Goal: Task Accomplishment & Management: Manage account settings

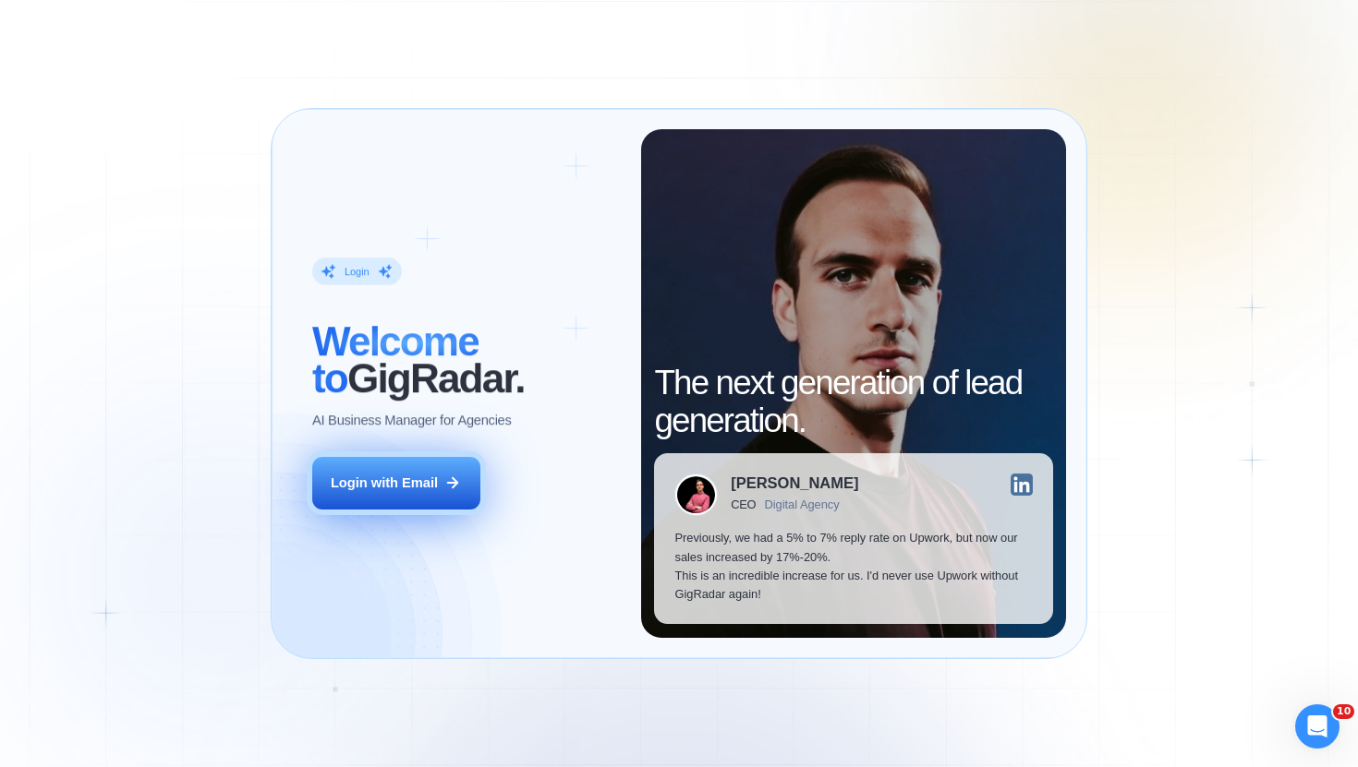
click at [396, 482] on div "Login with Email" at bounding box center [384, 483] width 107 height 18
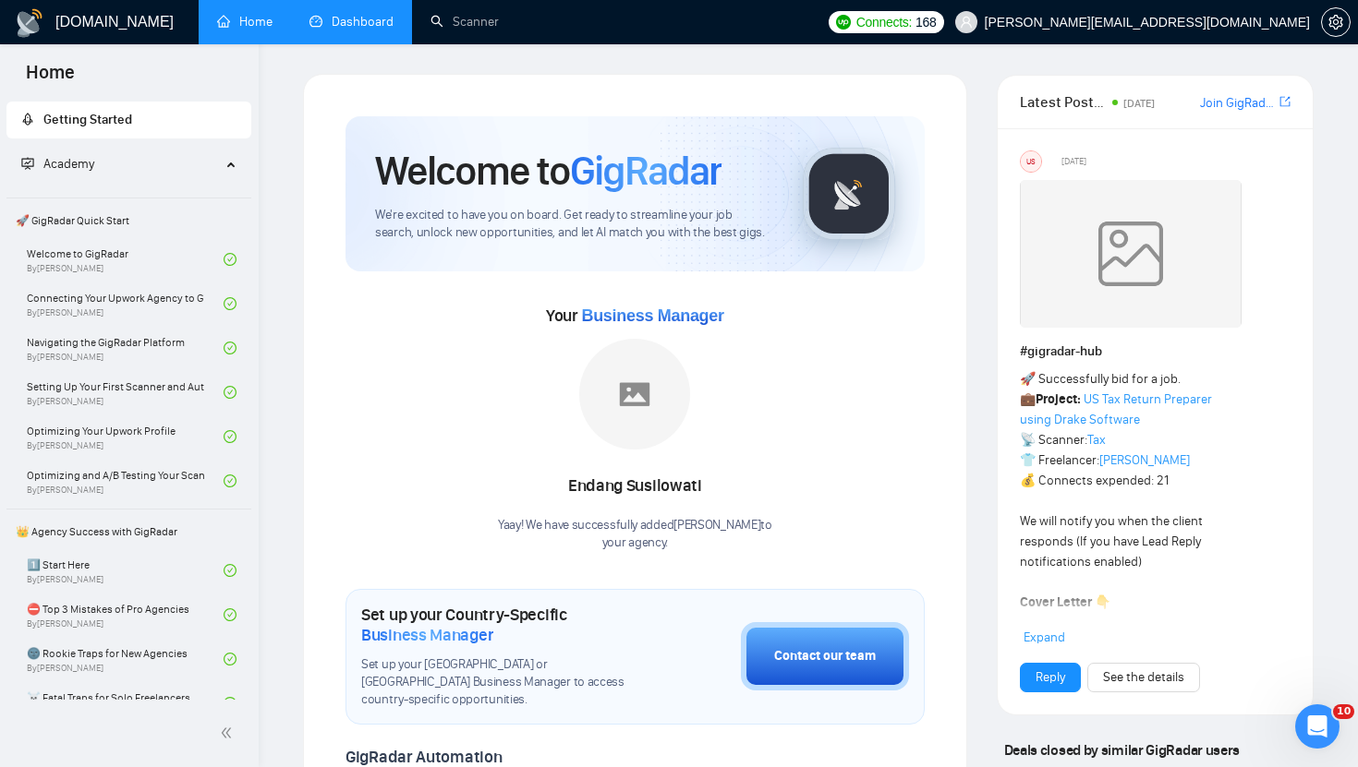
click at [335, 30] on link "Dashboard" at bounding box center [351, 22] width 84 height 16
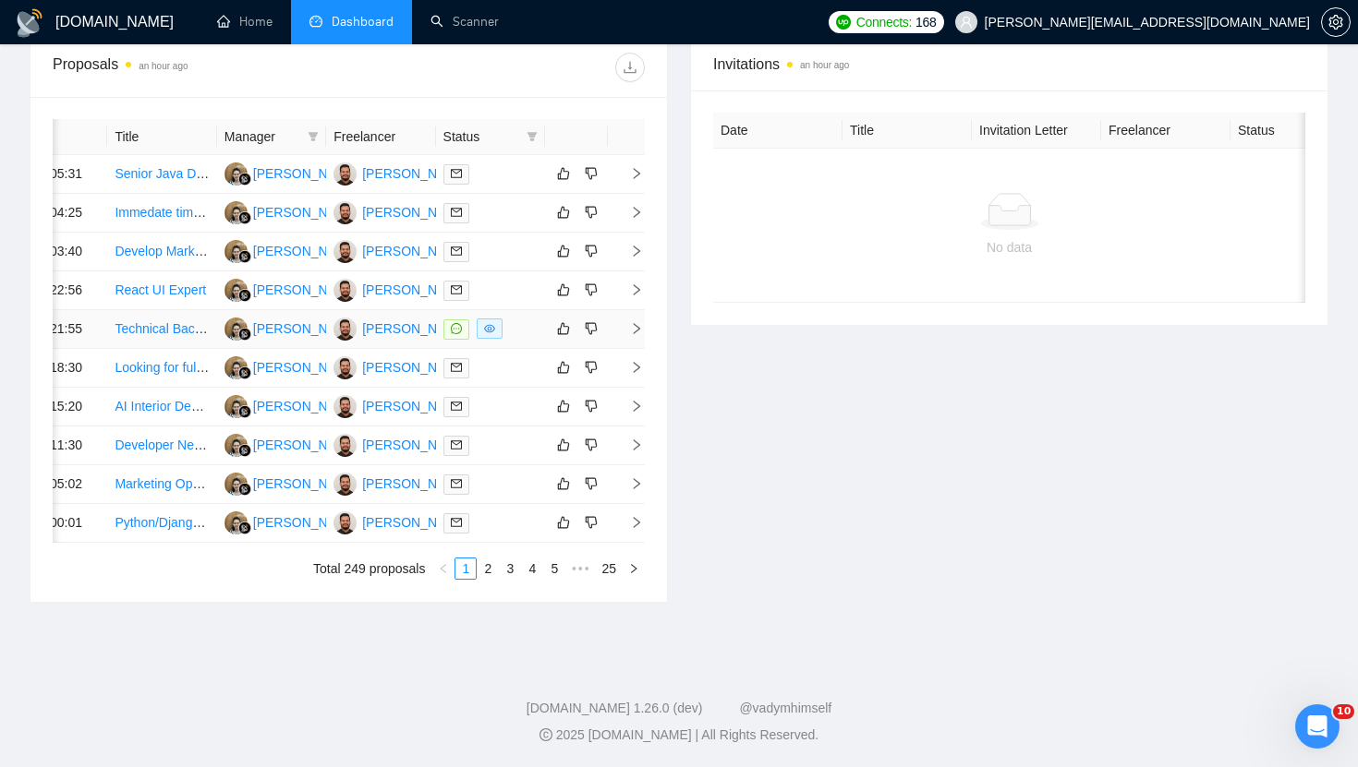
scroll to position [906, 0]
click at [494, 567] on link "2" at bounding box center [487, 569] width 20 height 20
click at [469, 579] on link "1" at bounding box center [465, 569] width 20 height 20
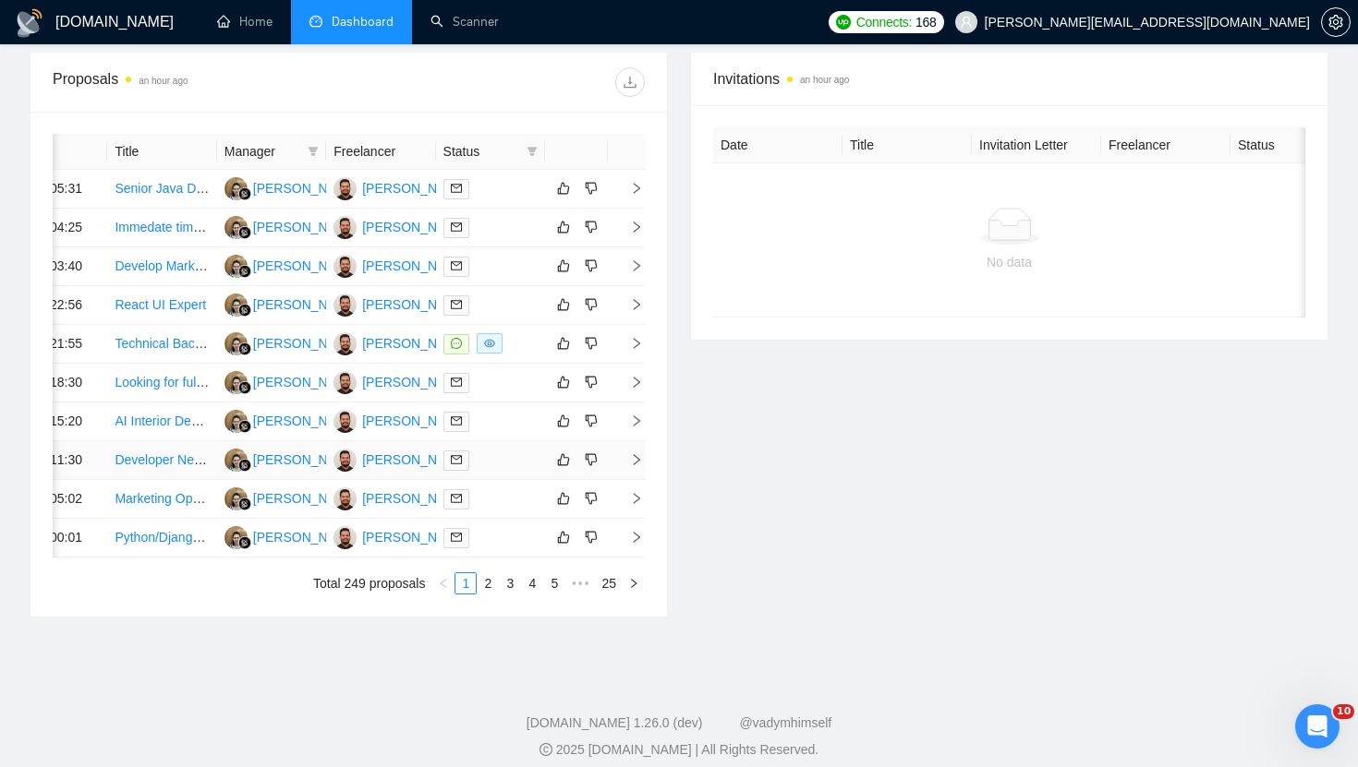
scroll to position [655, 0]
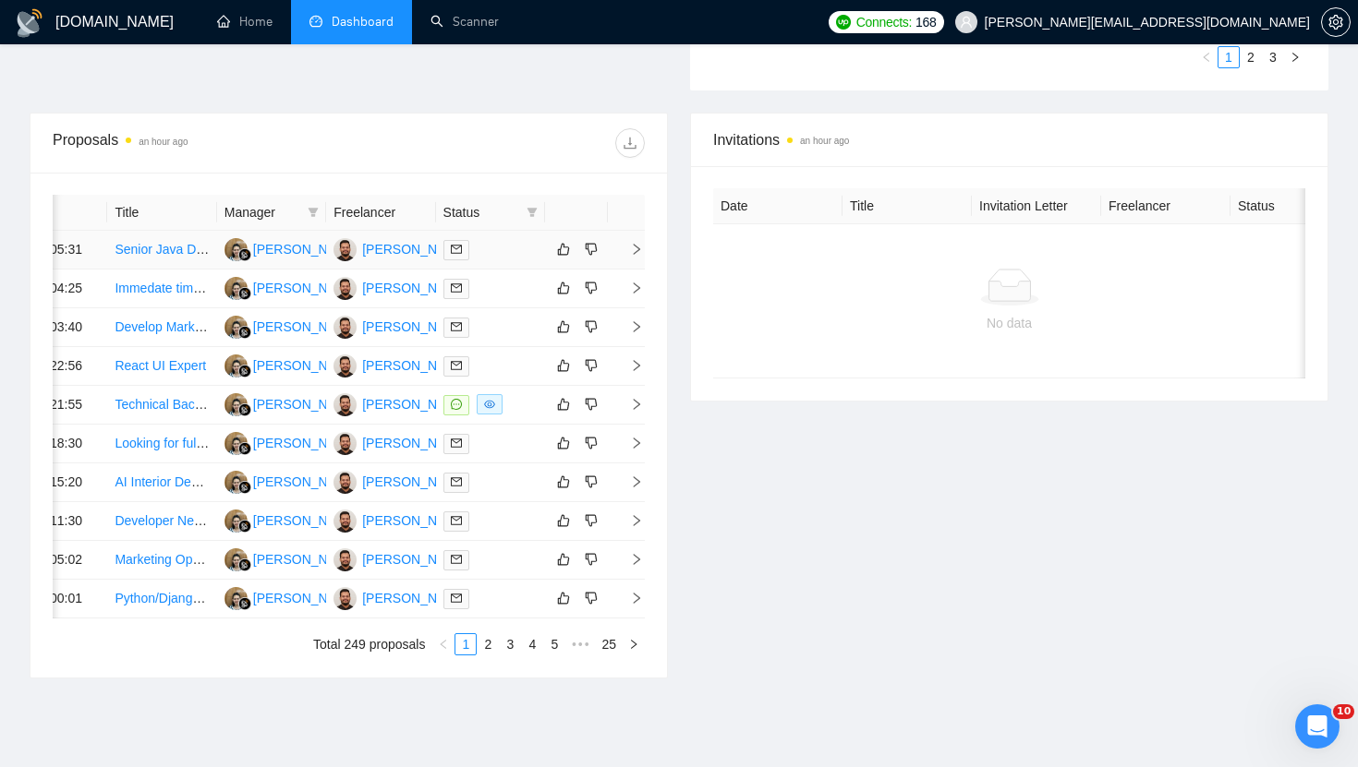
click at [639, 256] on icon "right" at bounding box center [636, 249] width 13 height 13
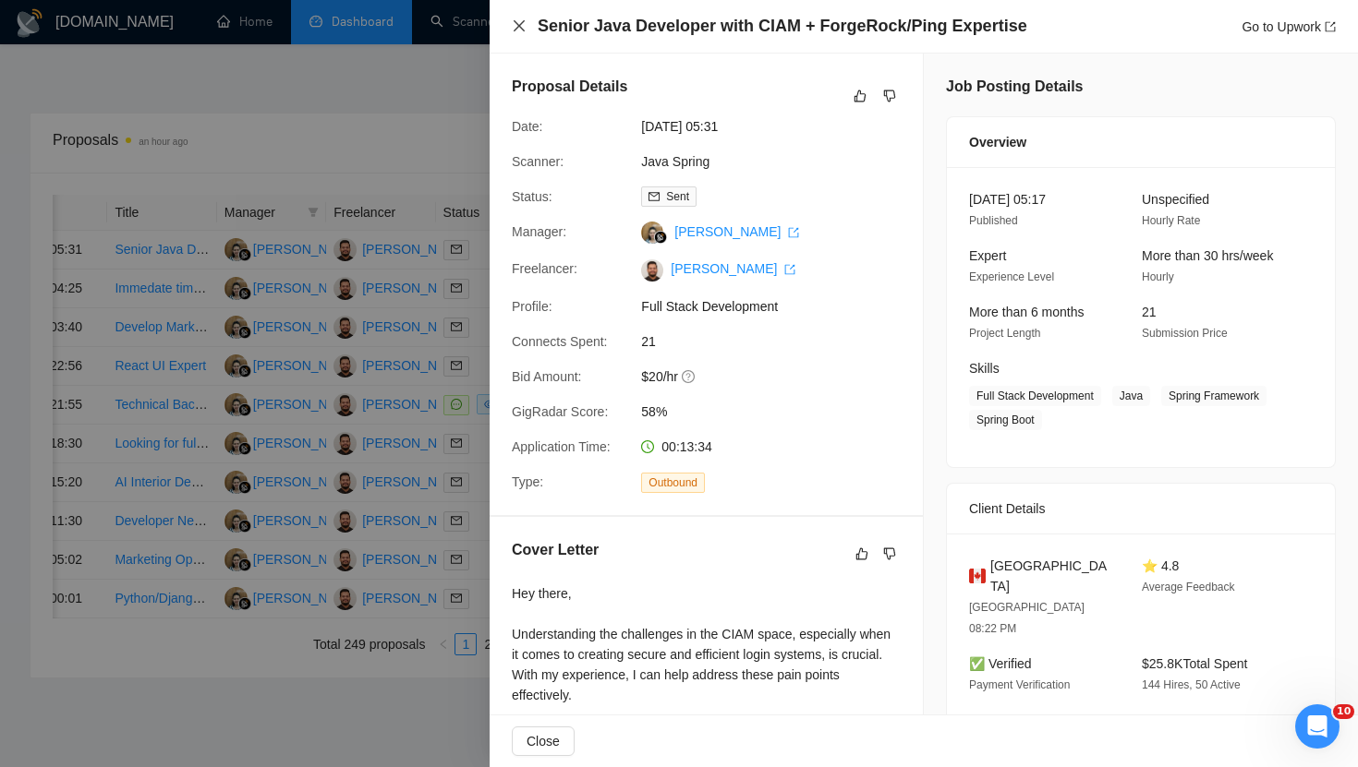
click at [517, 21] on icon "close" at bounding box center [519, 25] width 15 height 15
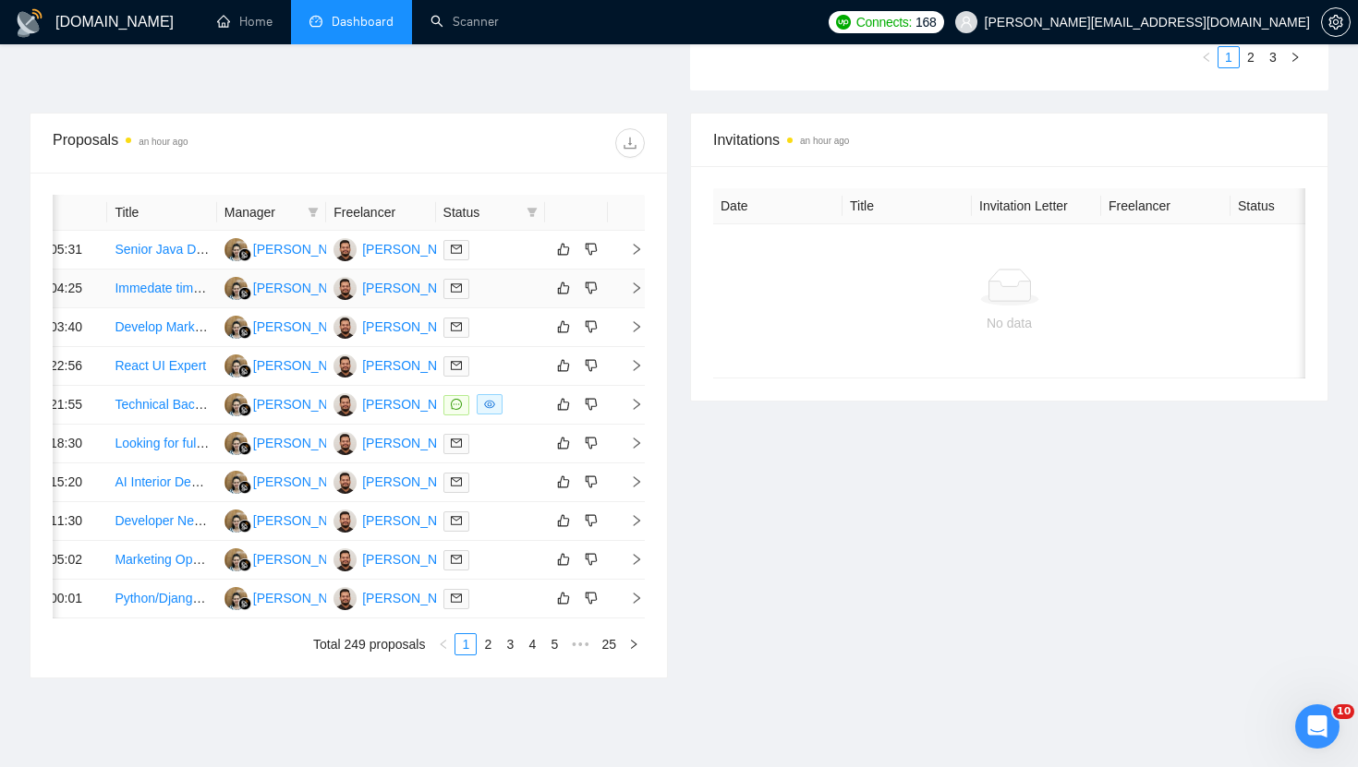
click at [638, 294] on icon "right" at bounding box center [637, 288] width 6 height 11
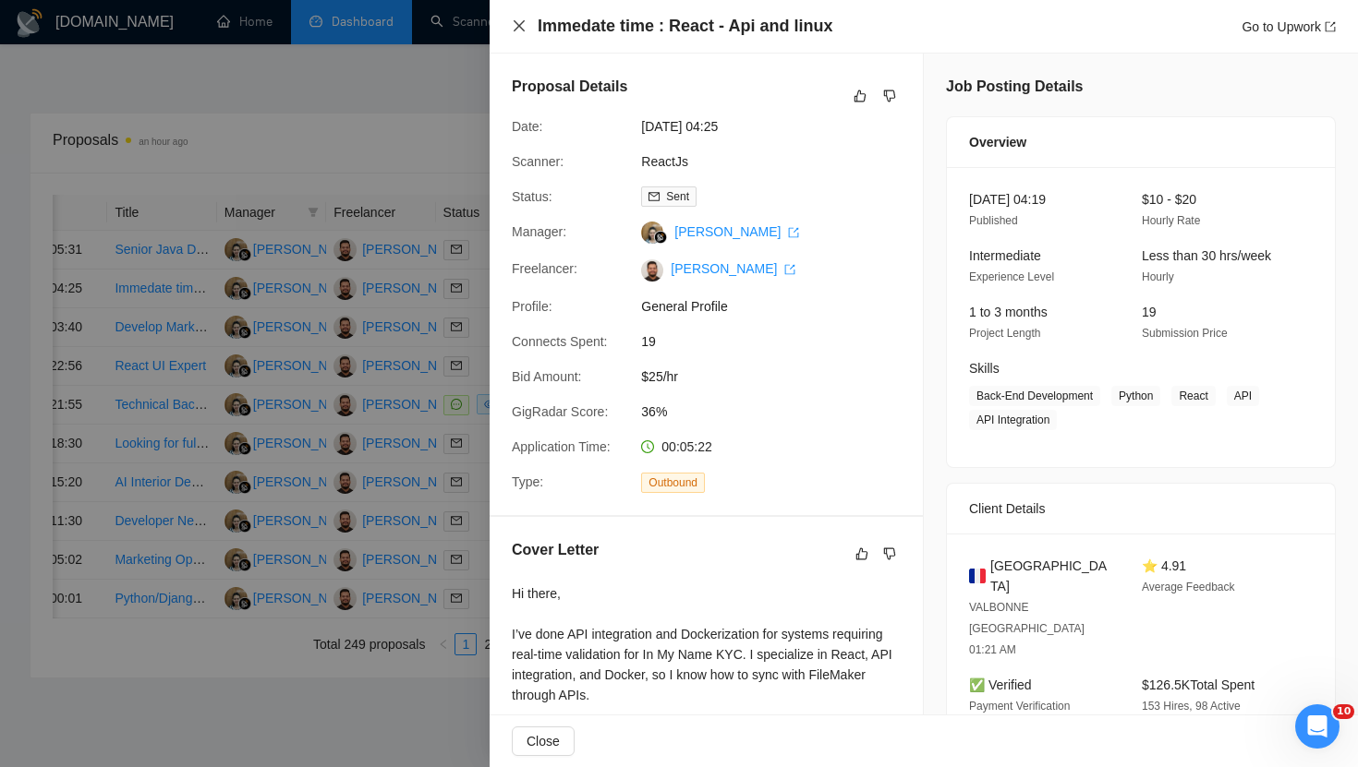
click at [518, 26] on icon "close" at bounding box center [519, 25] width 11 height 11
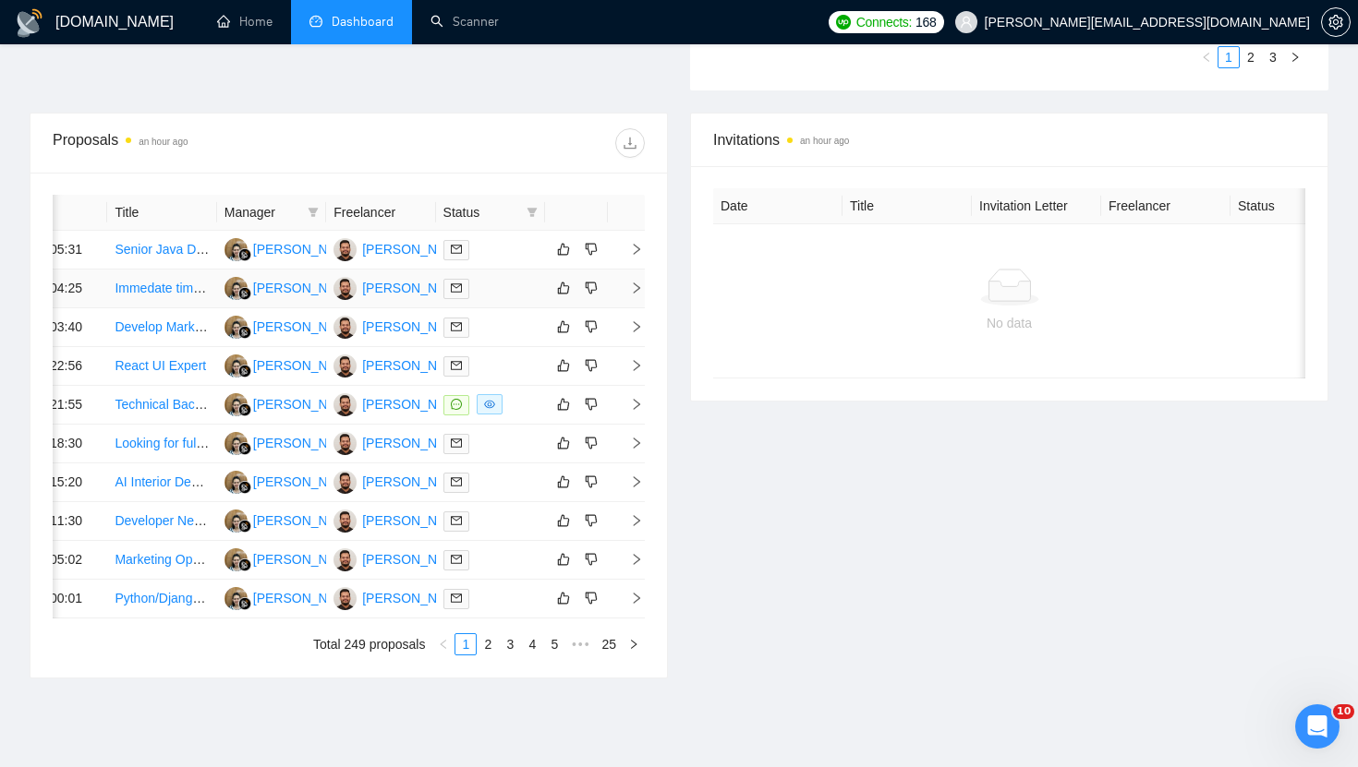
click at [638, 308] on td at bounding box center [626, 289] width 37 height 39
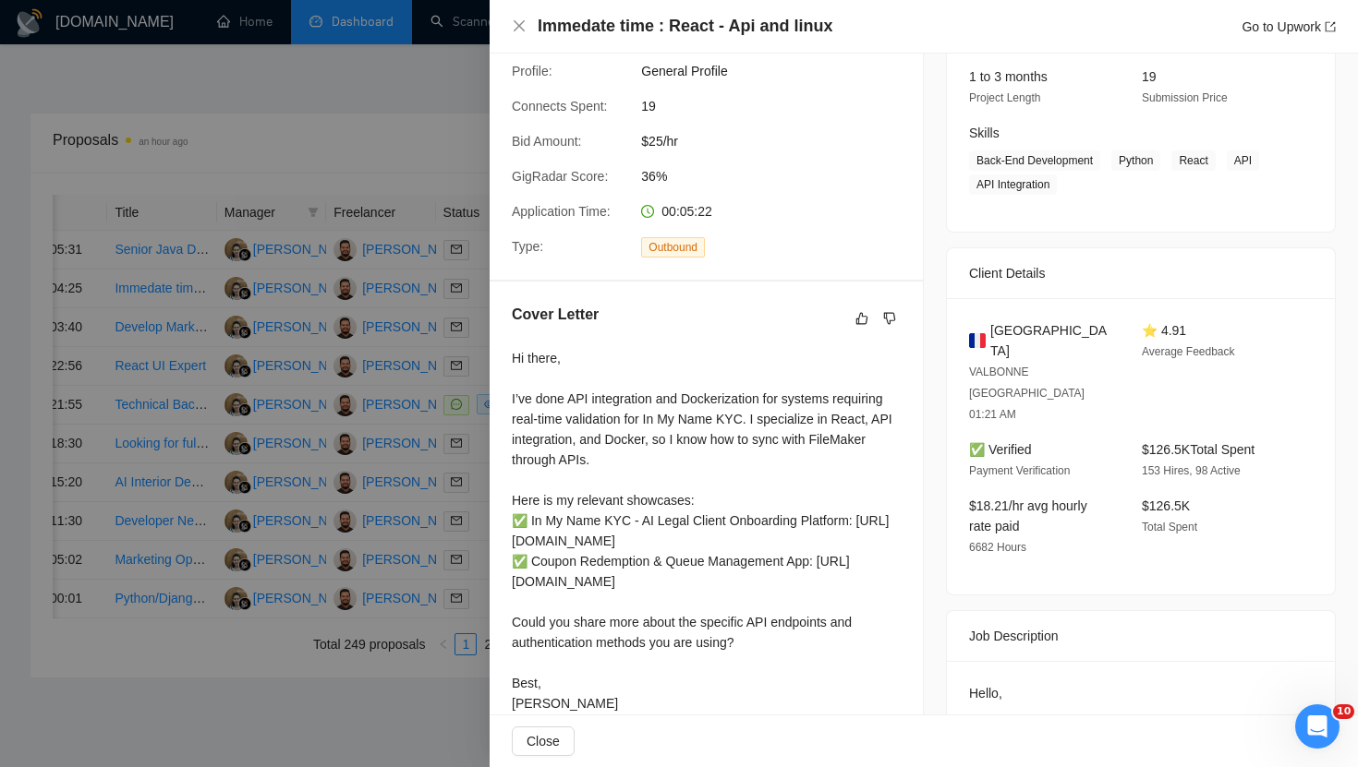
scroll to position [369, 0]
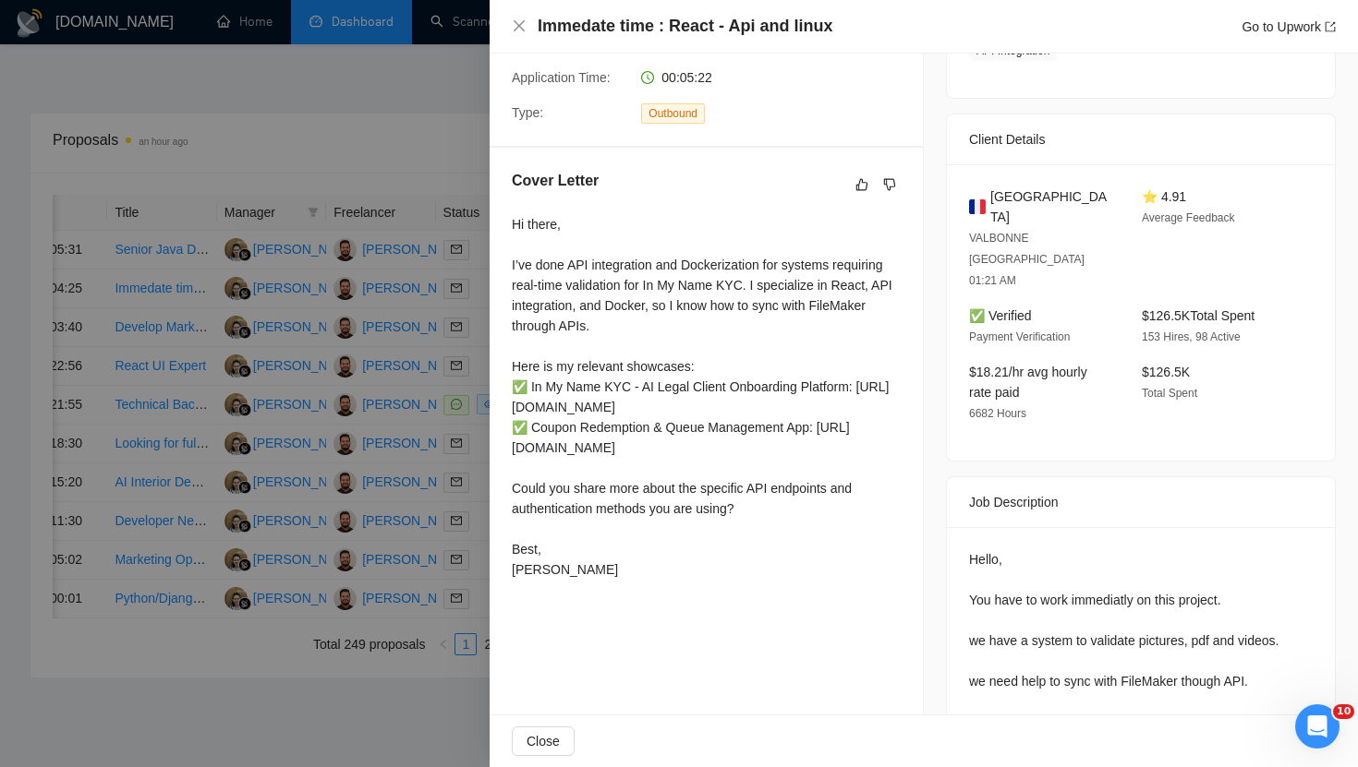
click at [433, 163] on div at bounding box center [679, 383] width 1358 height 767
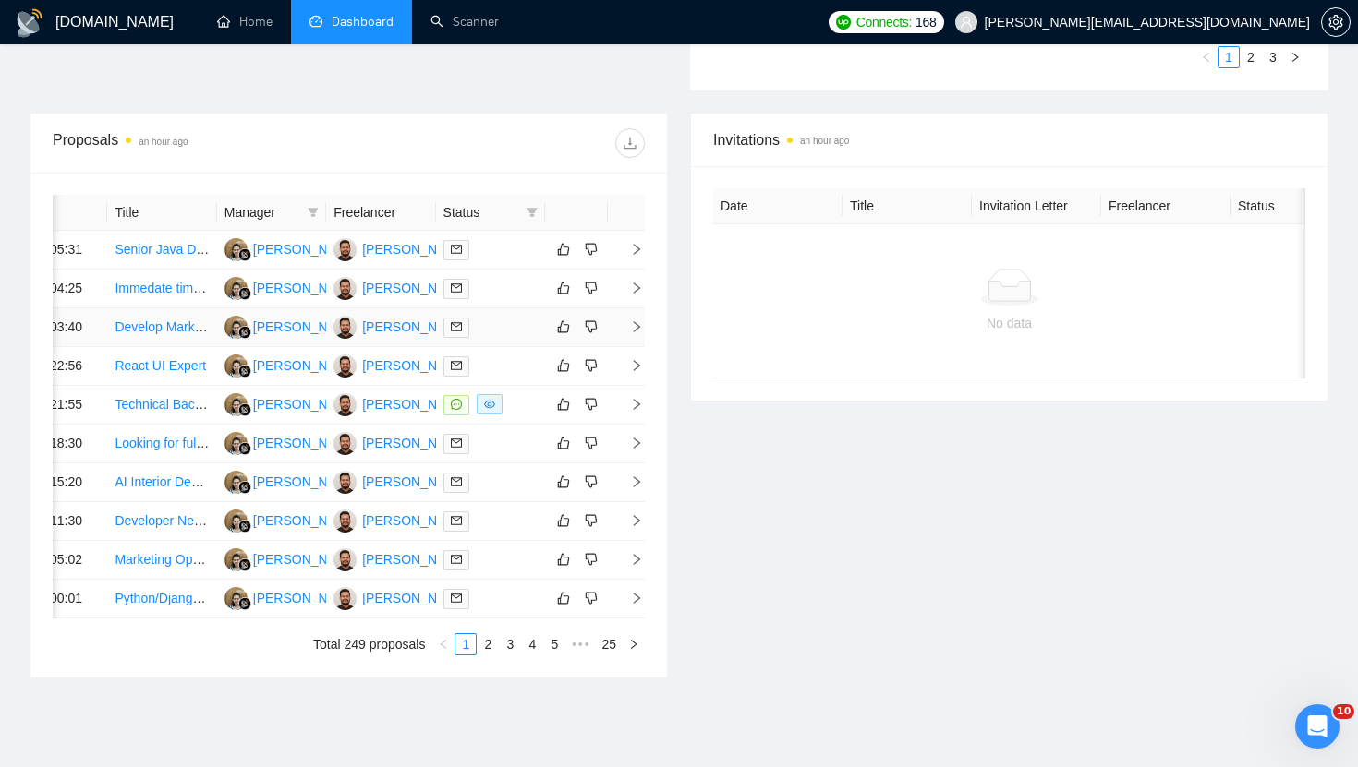
click at [630, 333] on icon "right" at bounding box center [636, 326] width 13 height 13
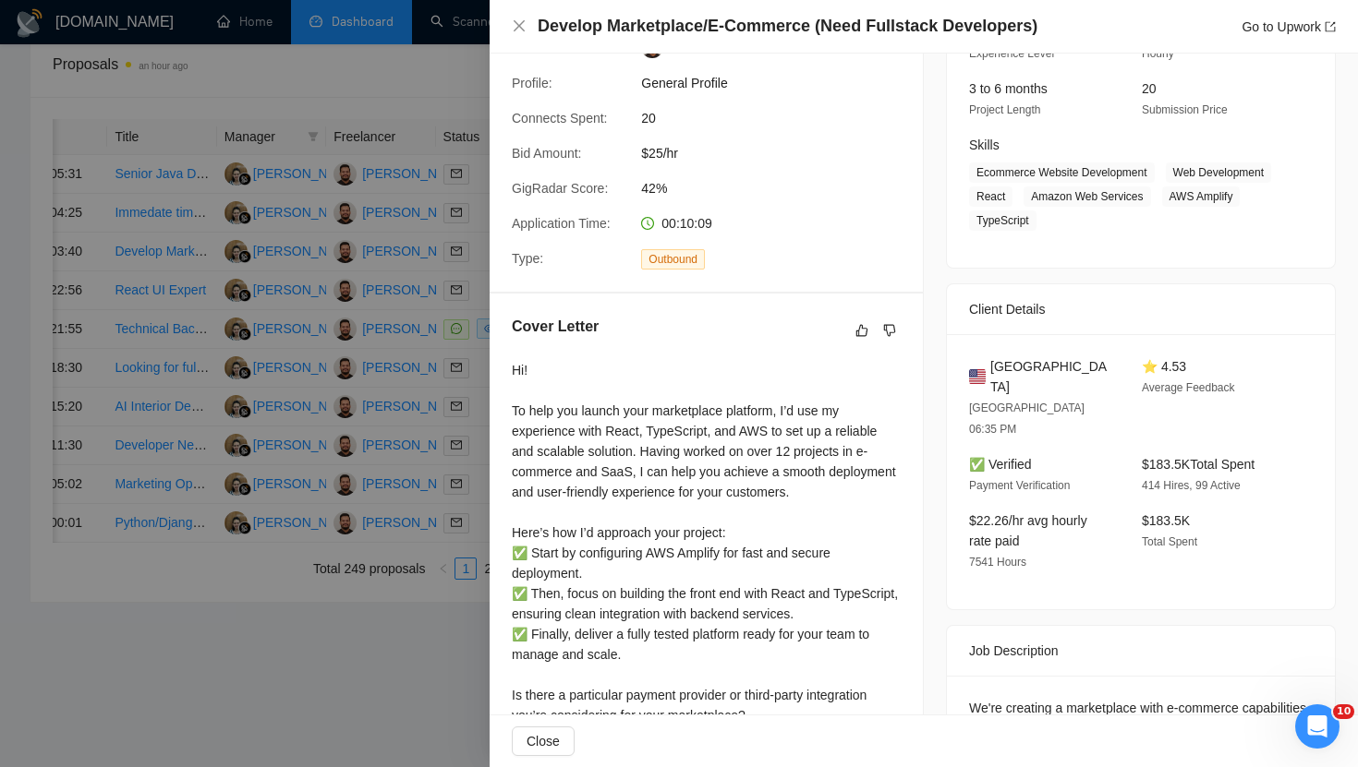
scroll to position [324, 0]
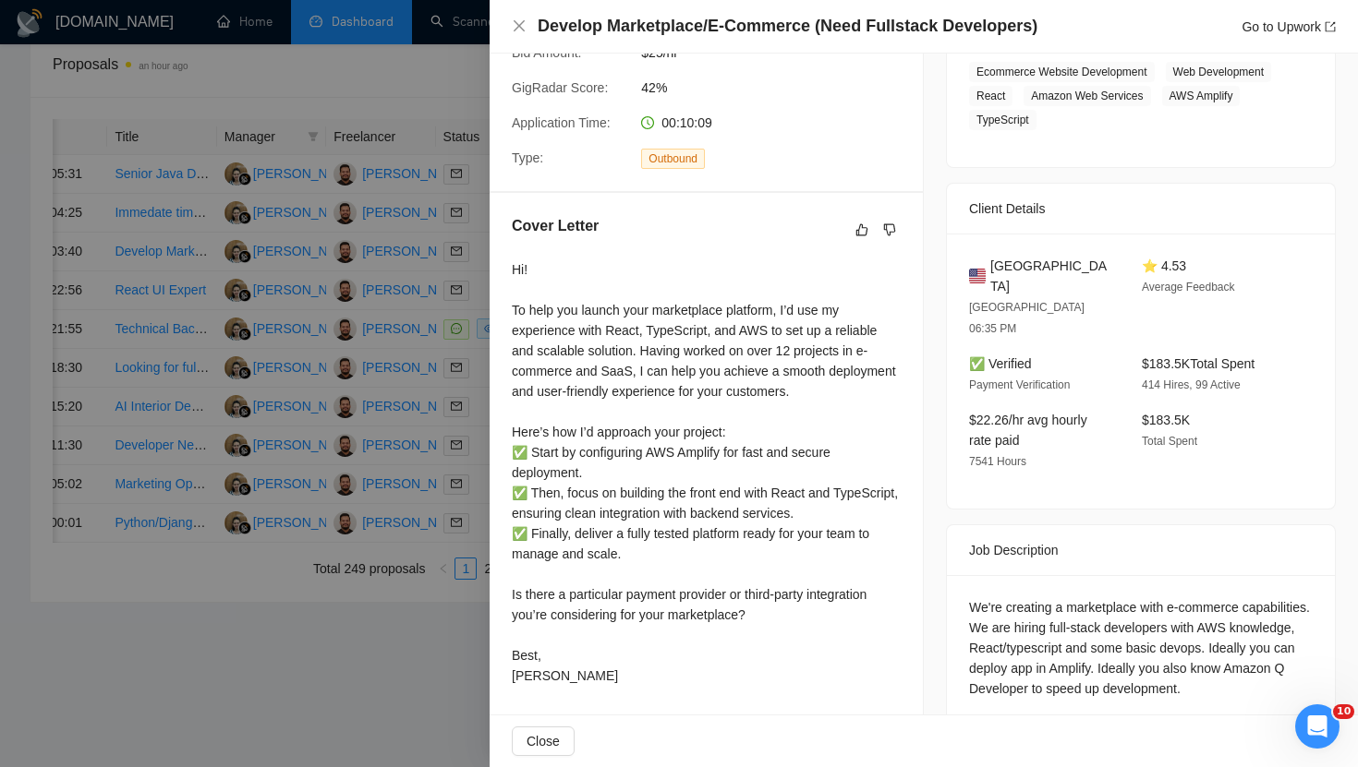
click at [418, 688] on div at bounding box center [679, 383] width 1358 height 767
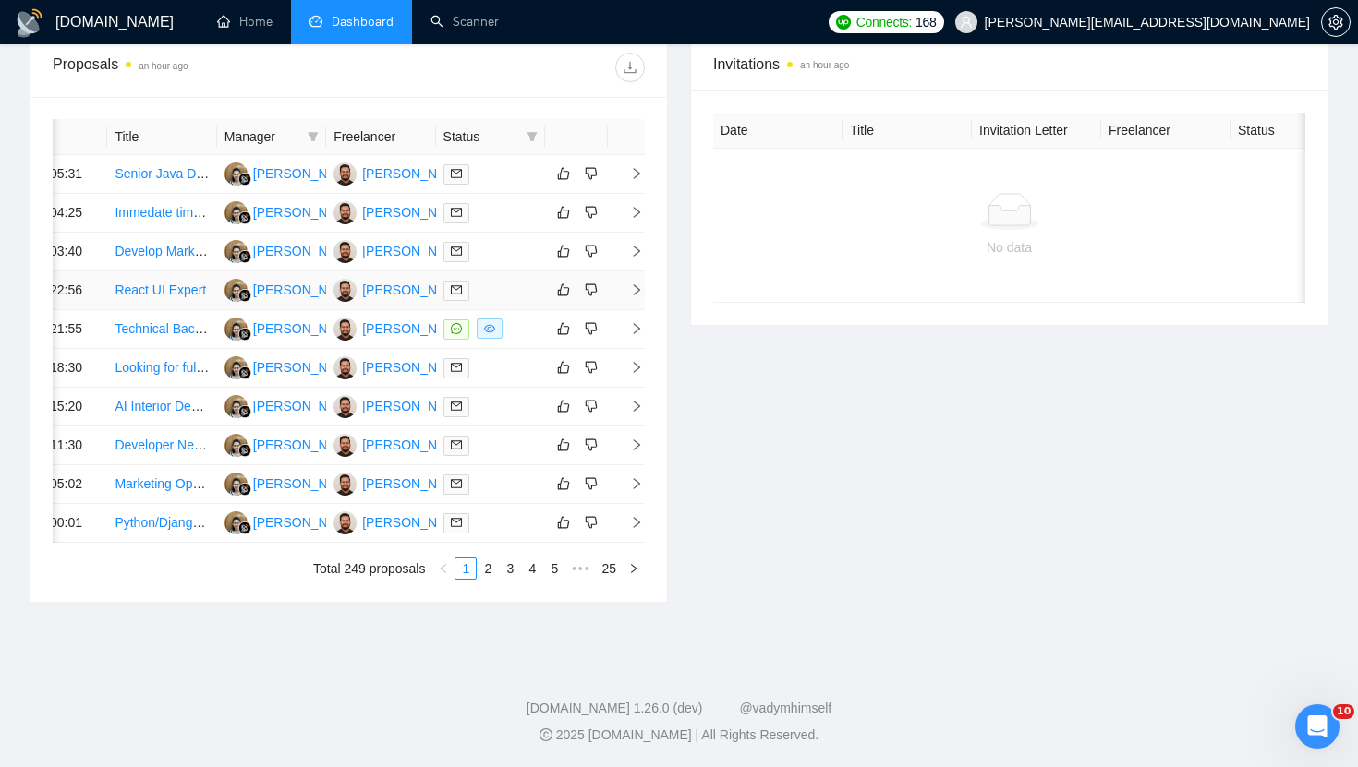
click at [639, 284] on icon "right" at bounding box center [636, 290] width 13 height 13
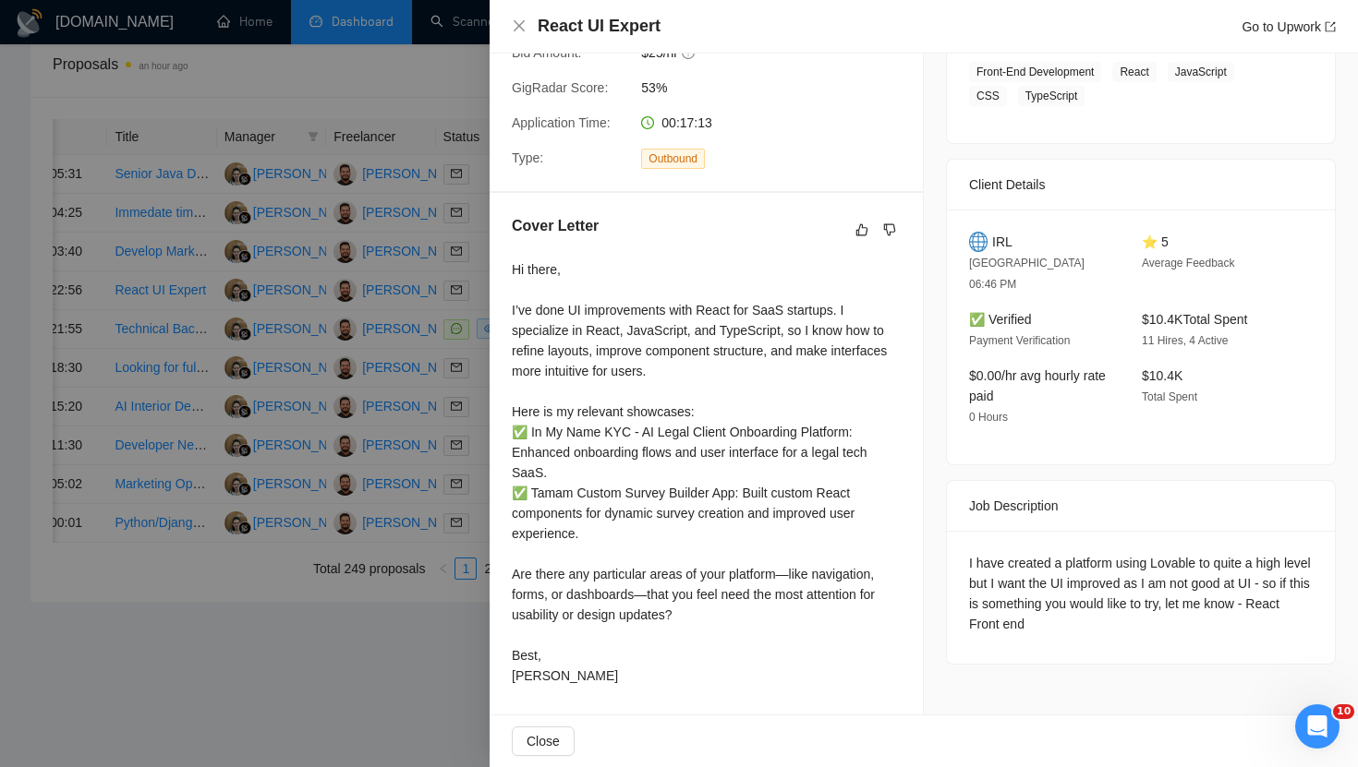
click at [429, 691] on div at bounding box center [679, 383] width 1358 height 767
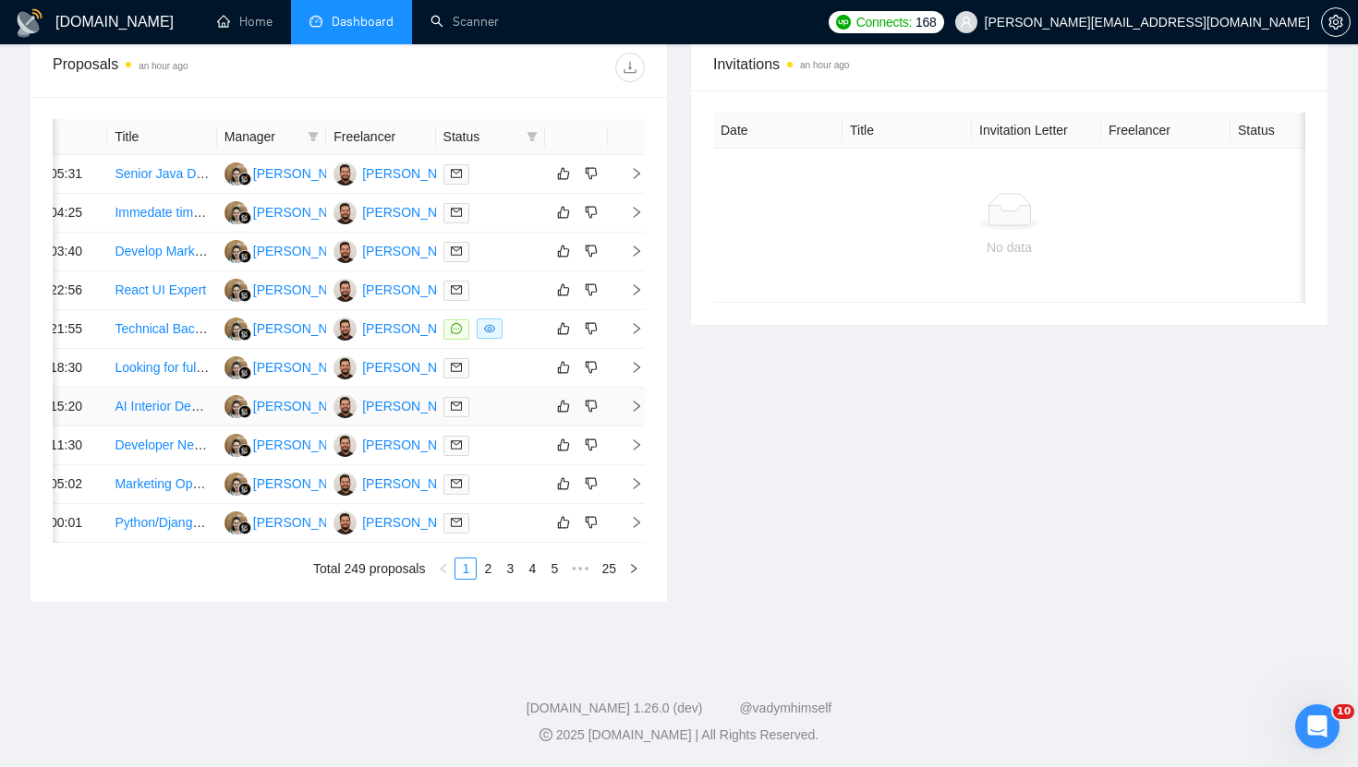
scroll to position [764, 0]
click at [633, 252] on td at bounding box center [626, 252] width 37 height 39
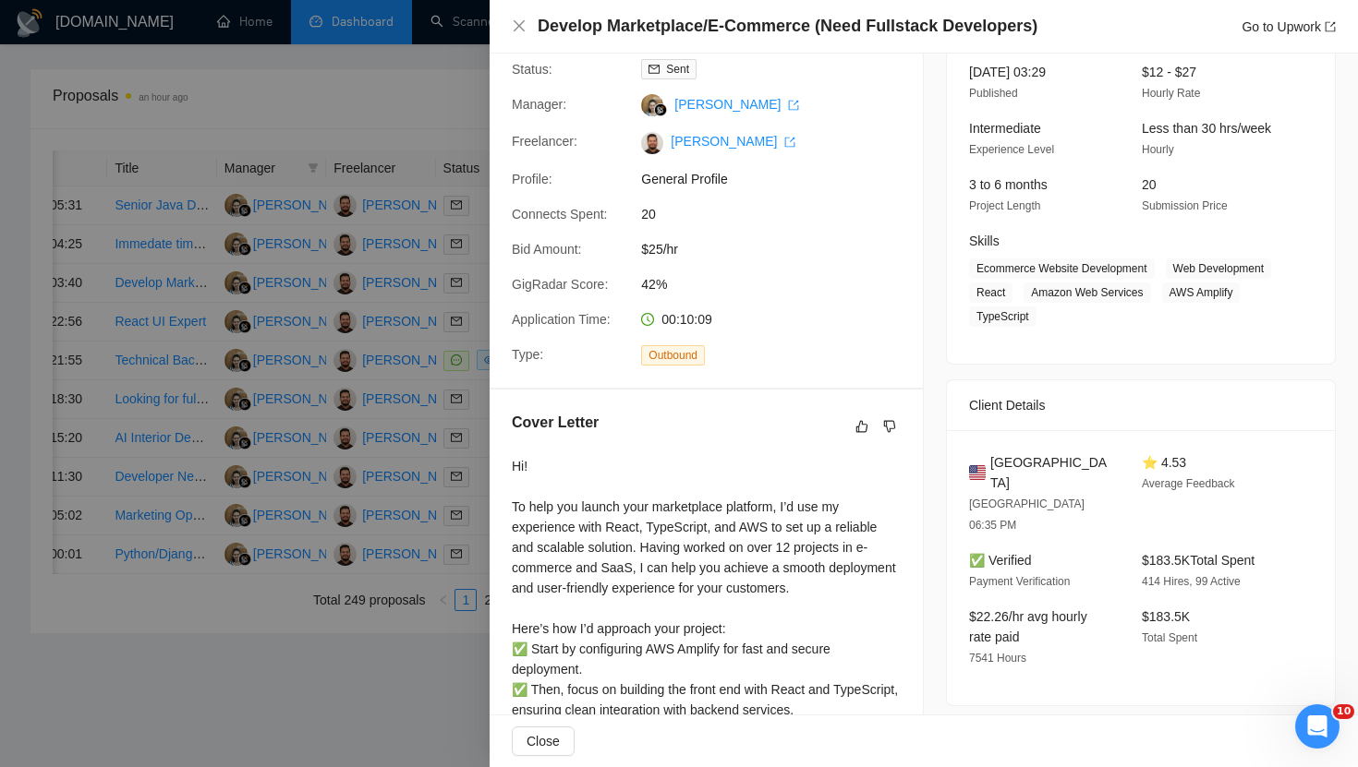
scroll to position [55, 0]
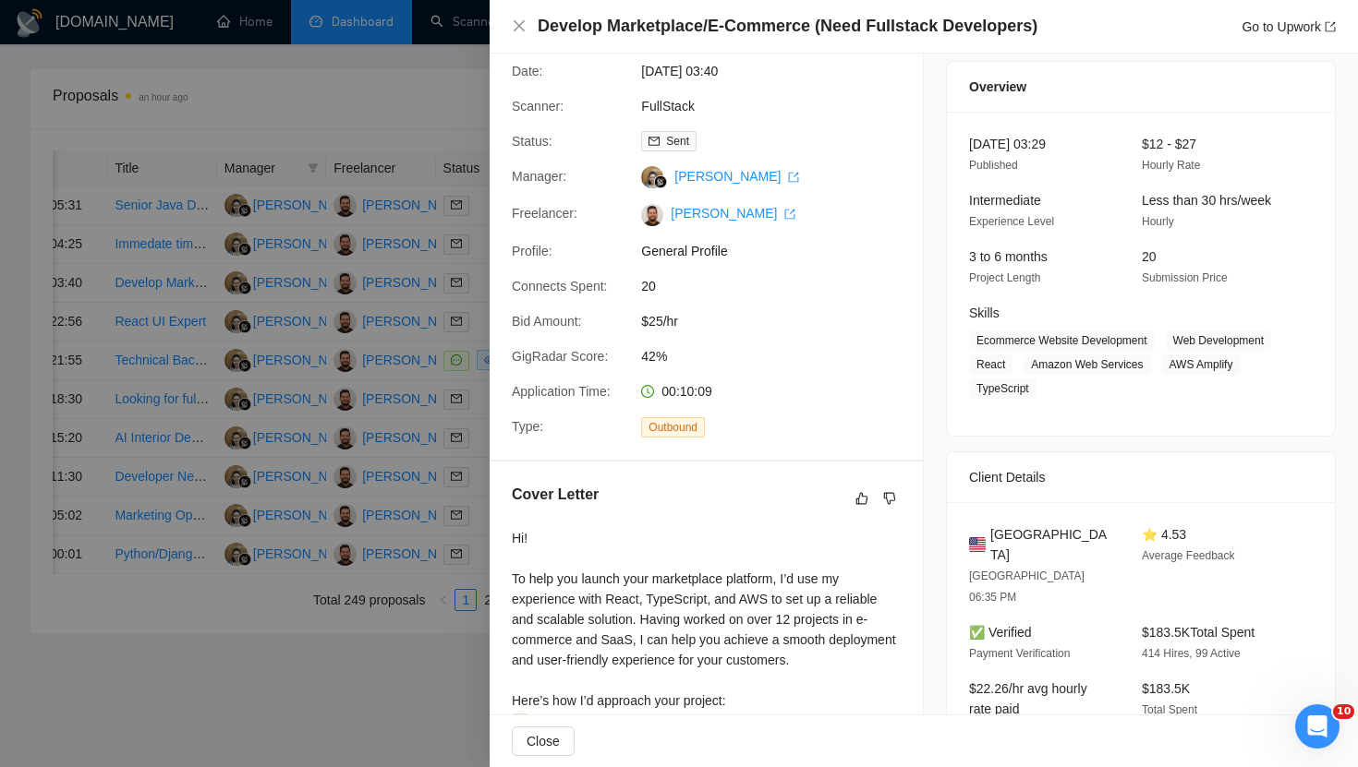
click at [430, 112] on div at bounding box center [679, 383] width 1358 height 767
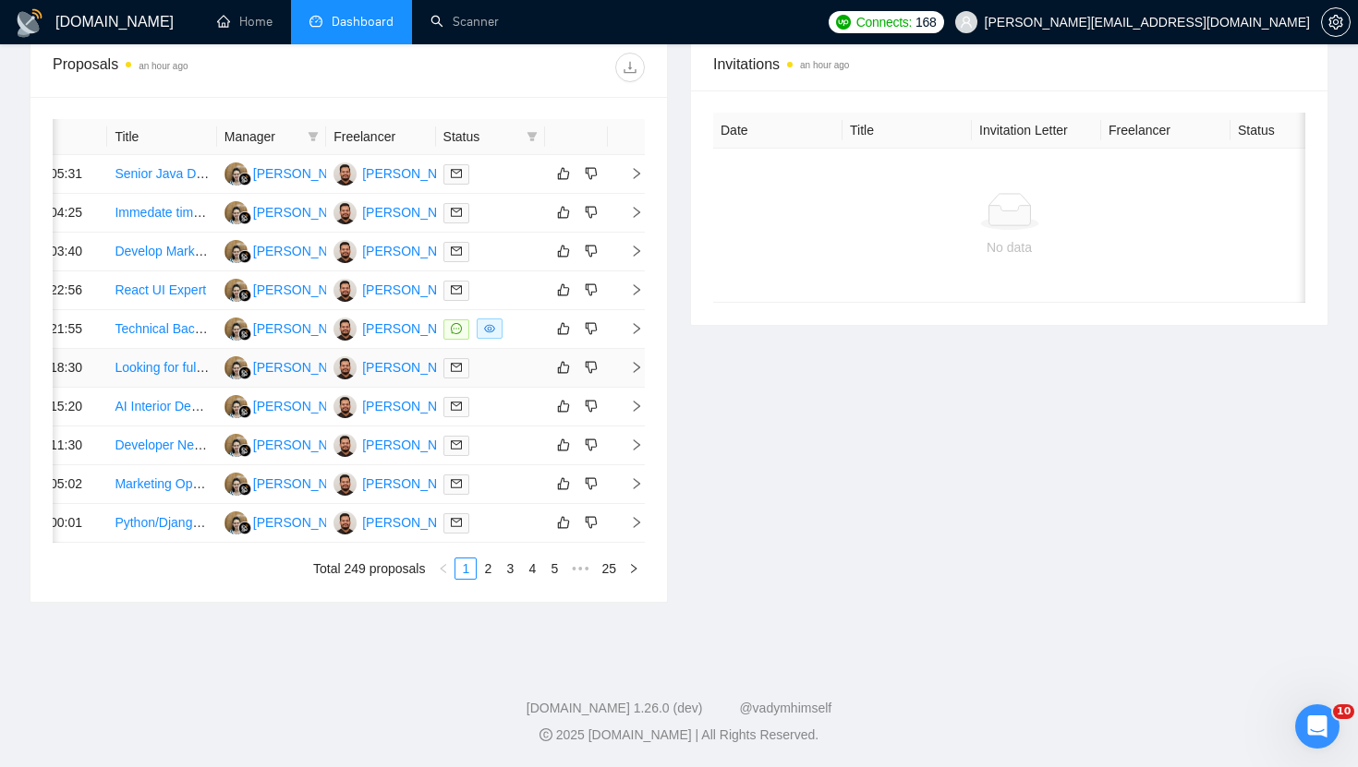
scroll to position [906, 0]
click at [485, 565] on link "2" at bounding box center [487, 569] width 20 height 20
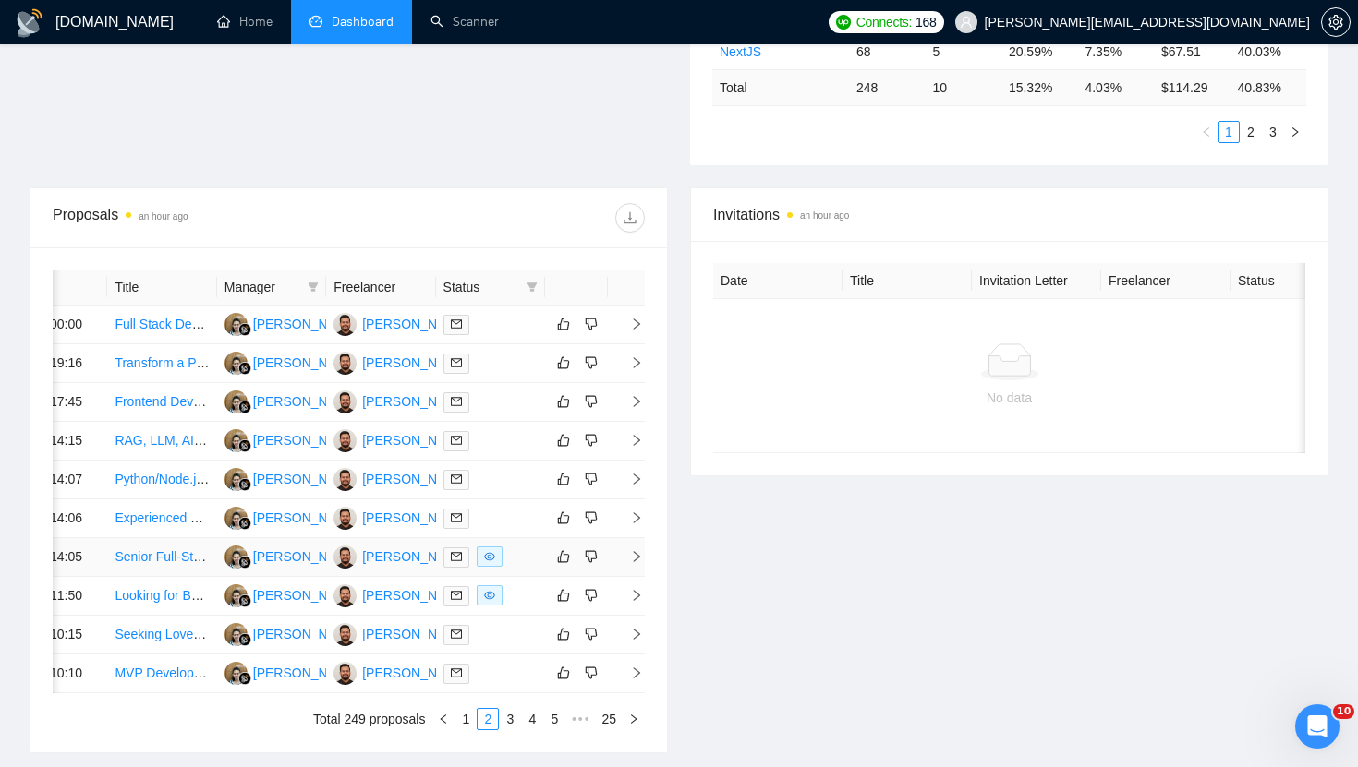
scroll to position [641, 0]
